Goal: Transaction & Acquisition: Purchase product/service

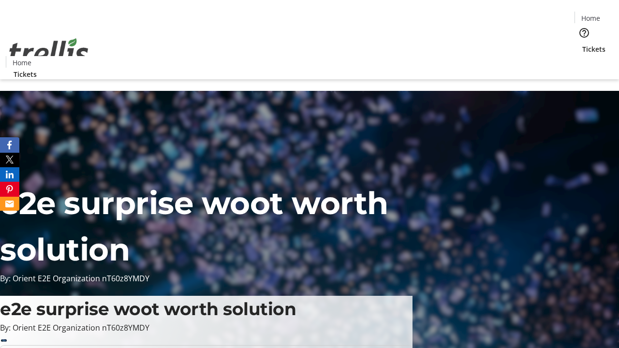
click at [583, 44] on span "Tickets" at bounding box center [594, 49] width 23 height 10
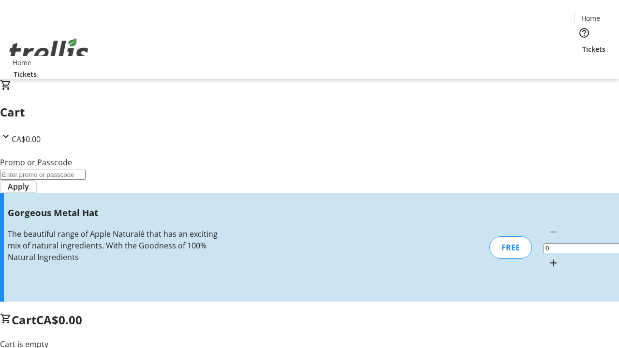
click at [548, 257] on mat-icon "Increment by one" at bounding box center [554, 263] width 12 height 12
type input "1"
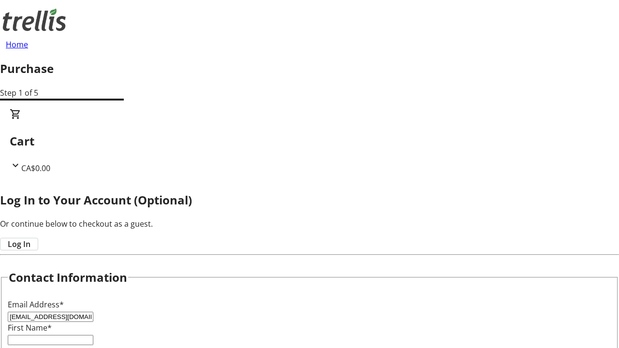
type input "[EMAIL_ADDRESS][DOMAIN_NAME]"
type input "[PERSON_NAME]"
